Goal: Entertainment & Leisure: Browse casually

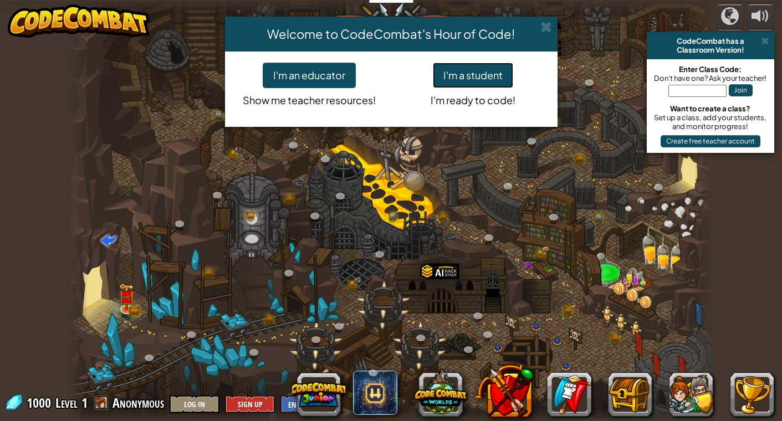
click at [466, 75] on button "I'm a student" at bounding box center [473, 75] width 80 height 25
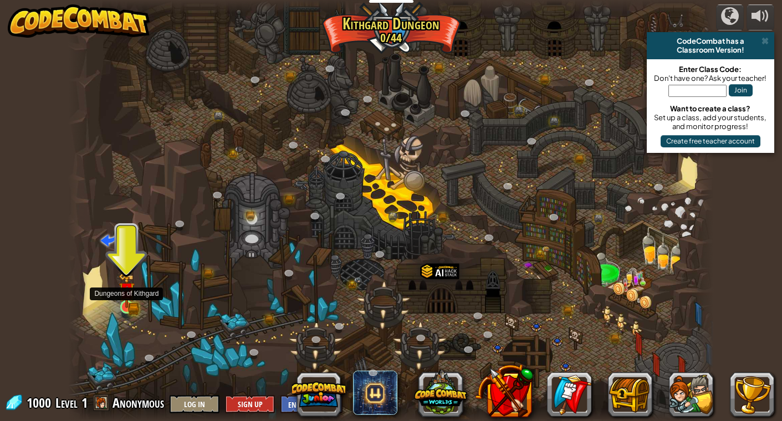
click at [124, 302] on img at bounding box center [127, 291] width 16 height 36
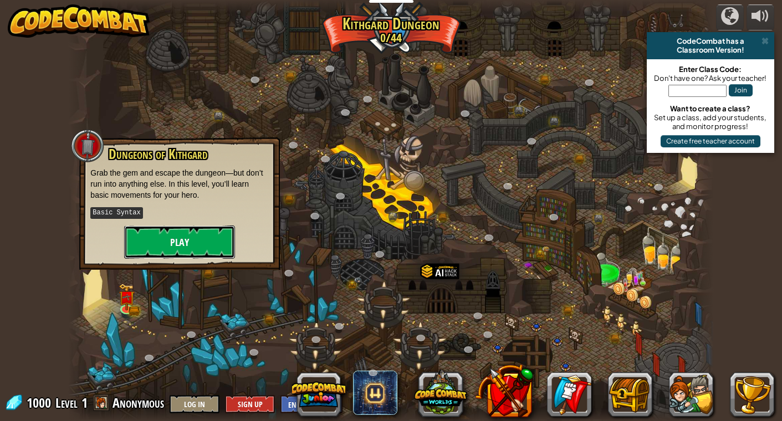
click at [211, 233] on button "Play" at bounding box center [179, 242] width 111 height 33
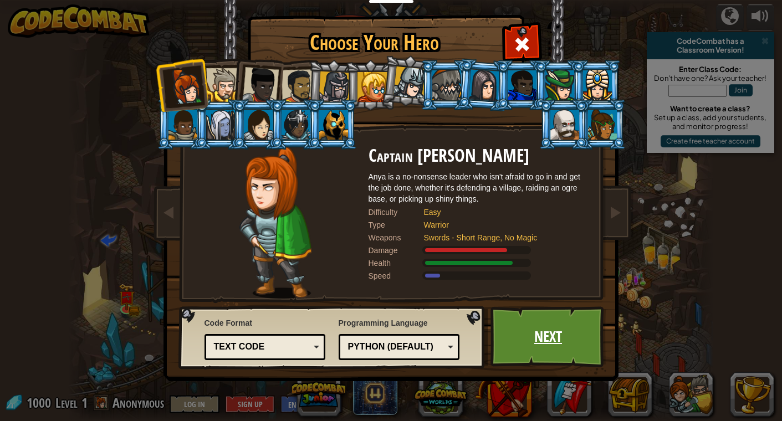
click at [544, 339] on link "Next" at bounding box center [548, 336] width 116 height 61
